Goal: Task Accomplishment & Management: Use online tool/utility

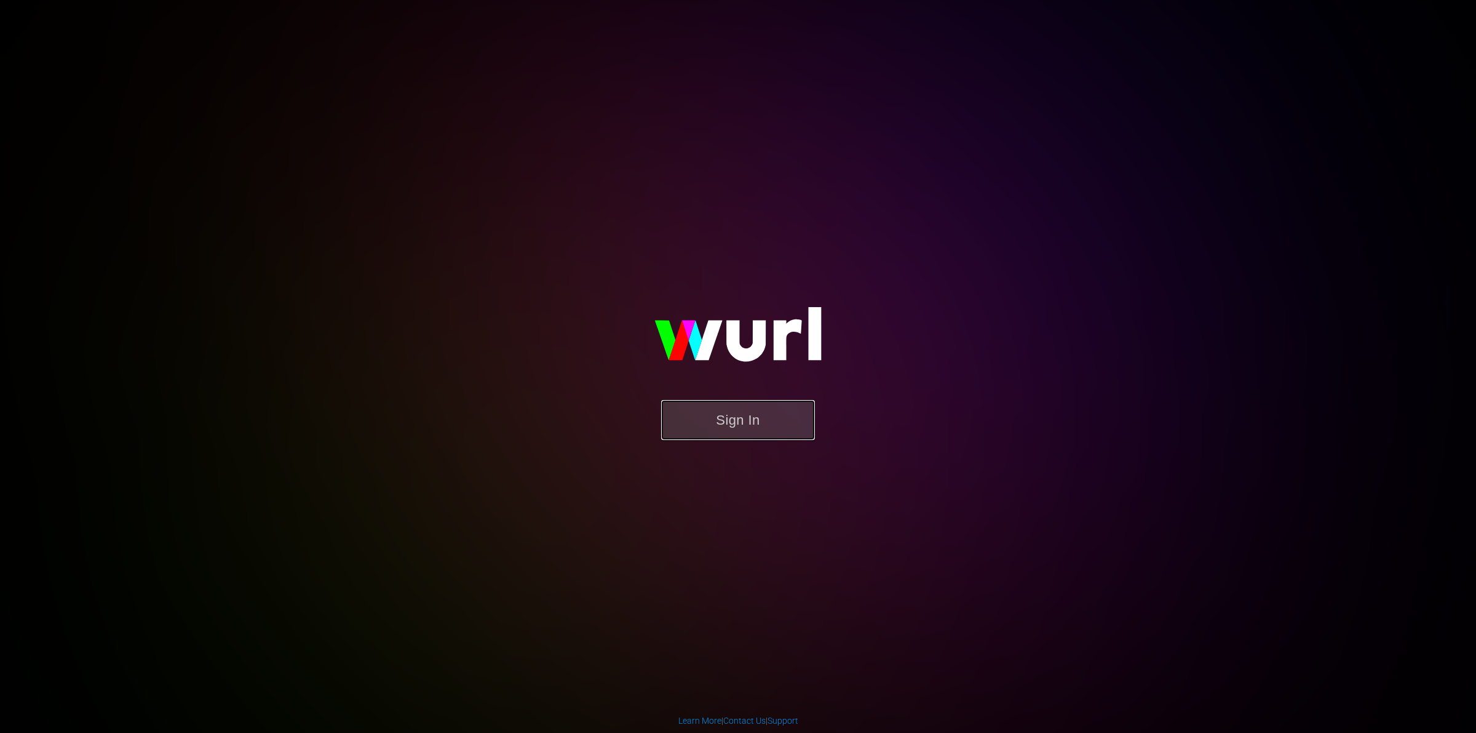
click at [721, 408] on button "Sign In" at bounding box center [738, 420] width 154 height 40
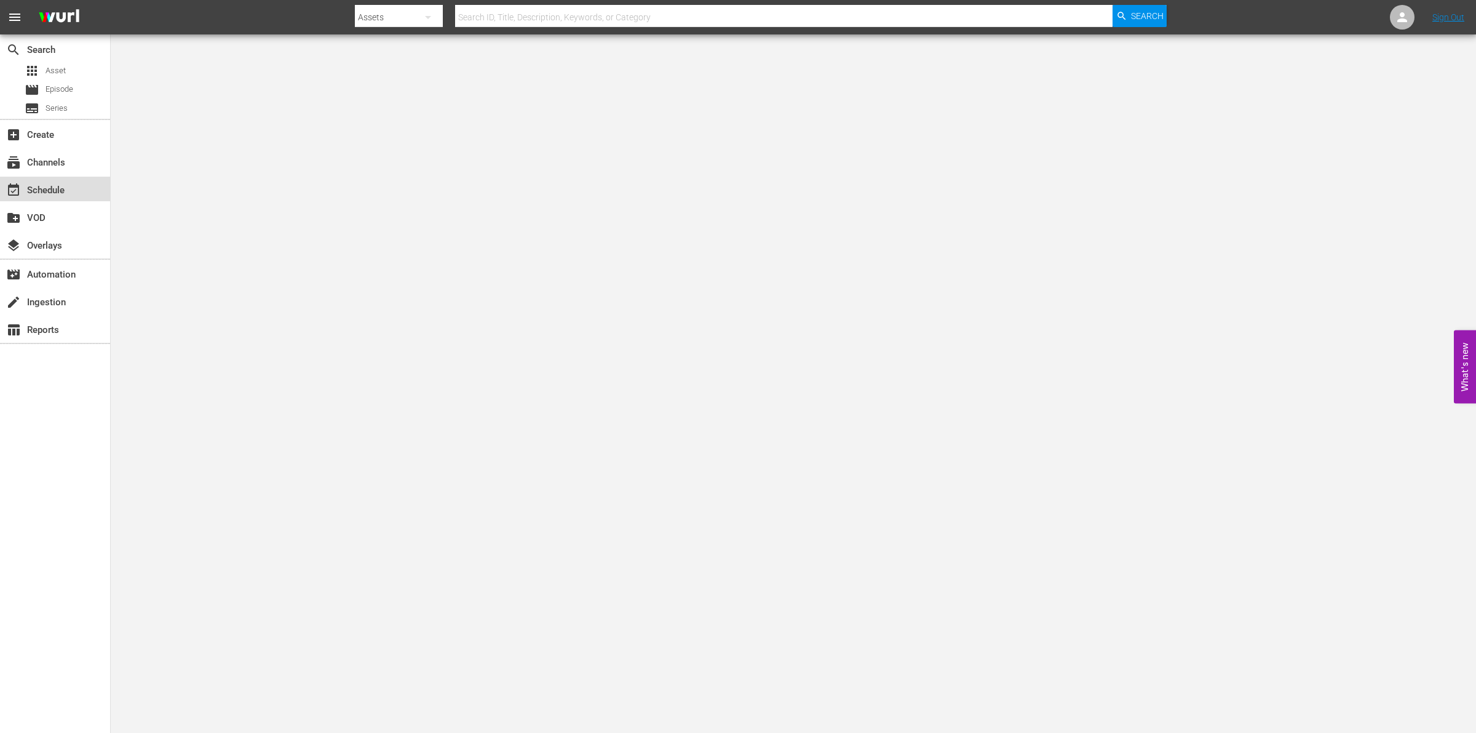
click at [57, 185] on div "event_available Schedule" at bounding box center [34, 188] width 69 height 11
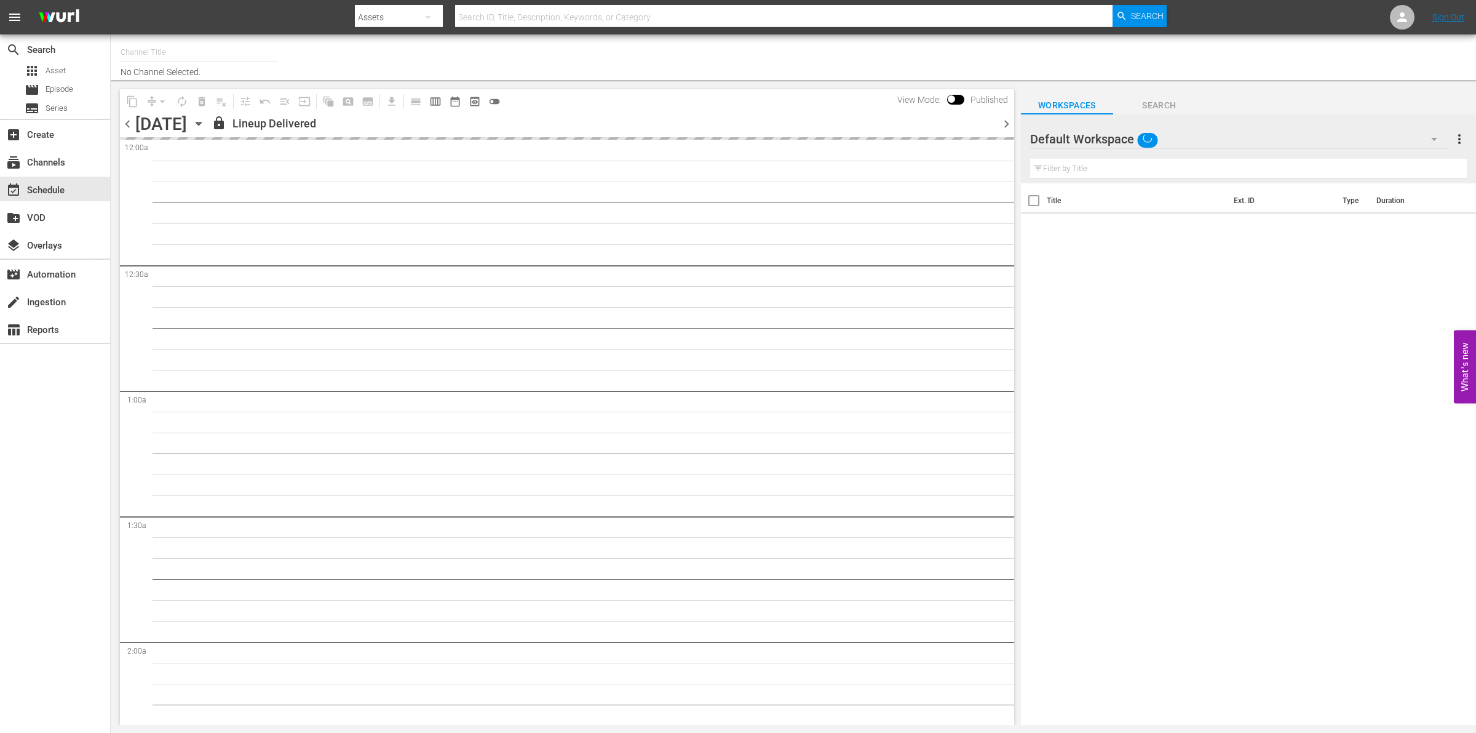
type input "So Real (1869)"
